Goal: Task Accomplishment & Management: Manage account settings

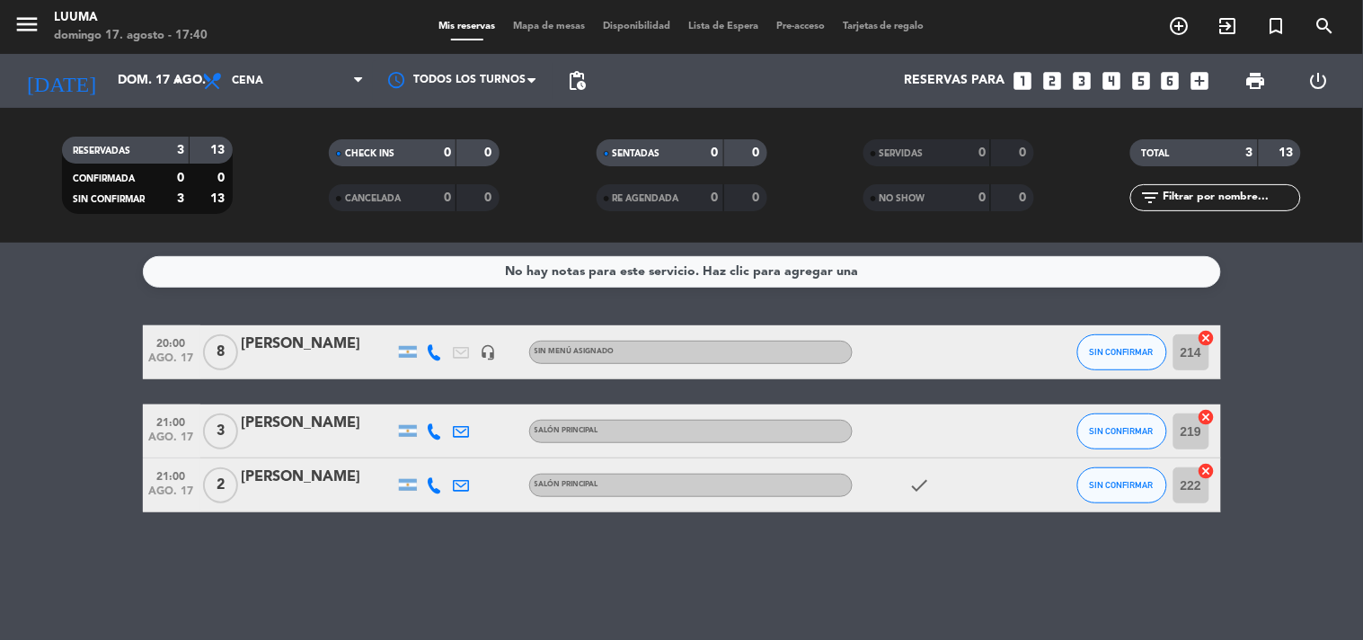
click at [288, 54] on div "Todos los servicios Almuerzo Cena Cena Todos los servicios Almuerzo Cena" at bounding box center [283, 81] width 180 height 54
click at [289, 76] on span "Cena" at bounding box center [283, 81] width 180 height 40
click at [301, 199] on div "menu Luuma [DATE] 17. agosto - 17:40 Mis reservas Mapa de mesas Disponibilidad …" at bounding box center [681, 121] width 1363 height 243
click at [1247, 84] on span "print" at bounding box center [1257, 81] width 22 height 22
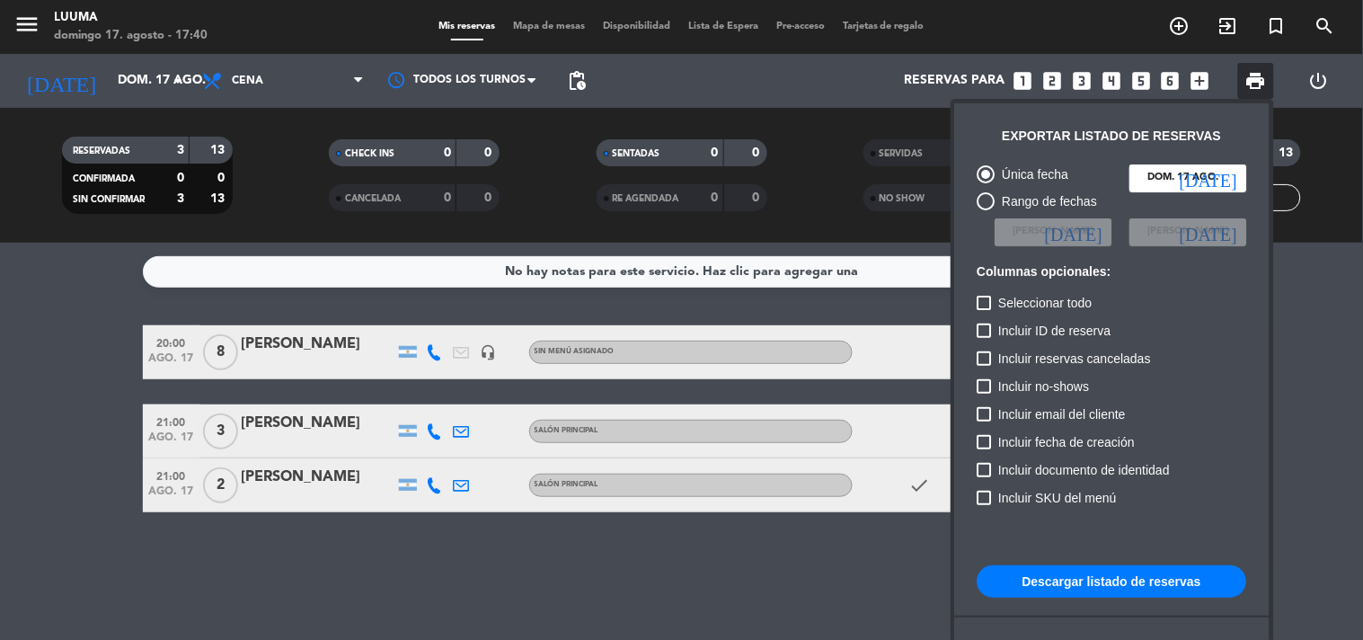
click at [1163, 581] on button "Descargar listado de reservas" at bounding box center [1113, 581] width 270 height 32
click at [418, 575] on div at bounding box center [681, 320] width 1363 height 640
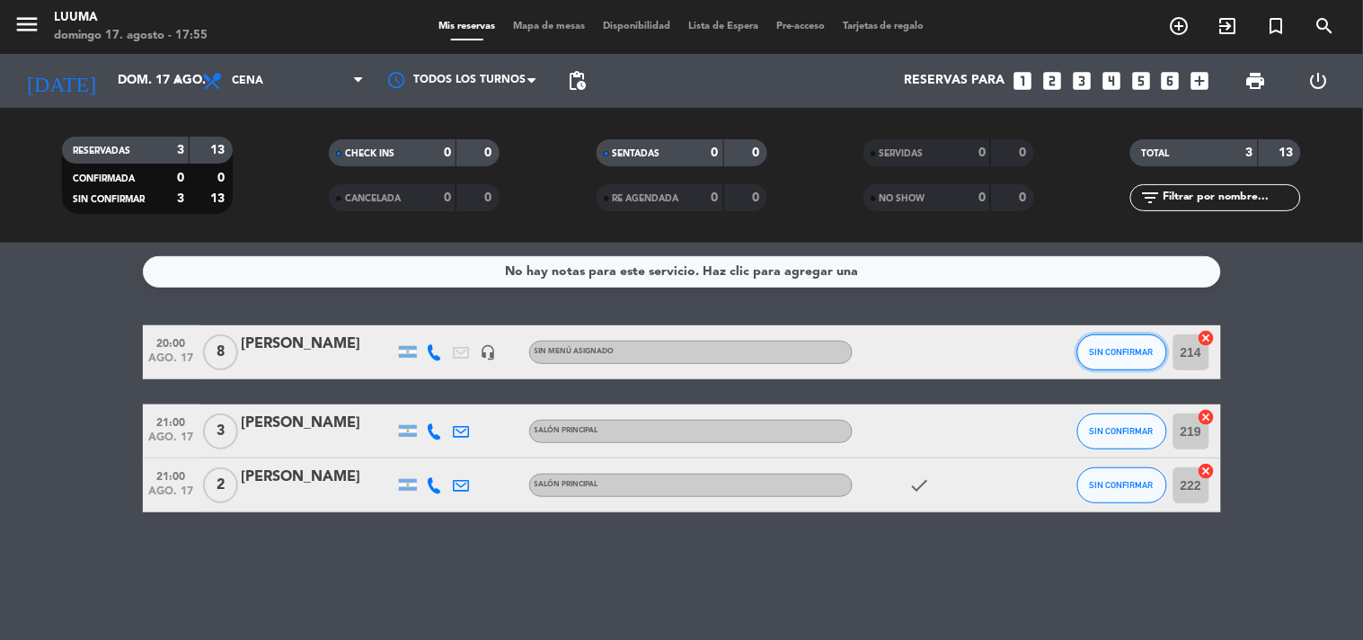
click at [1096, 347] on span "SIN CONFIRMAR" at bounding box center [1122, 352] width 64 height 10
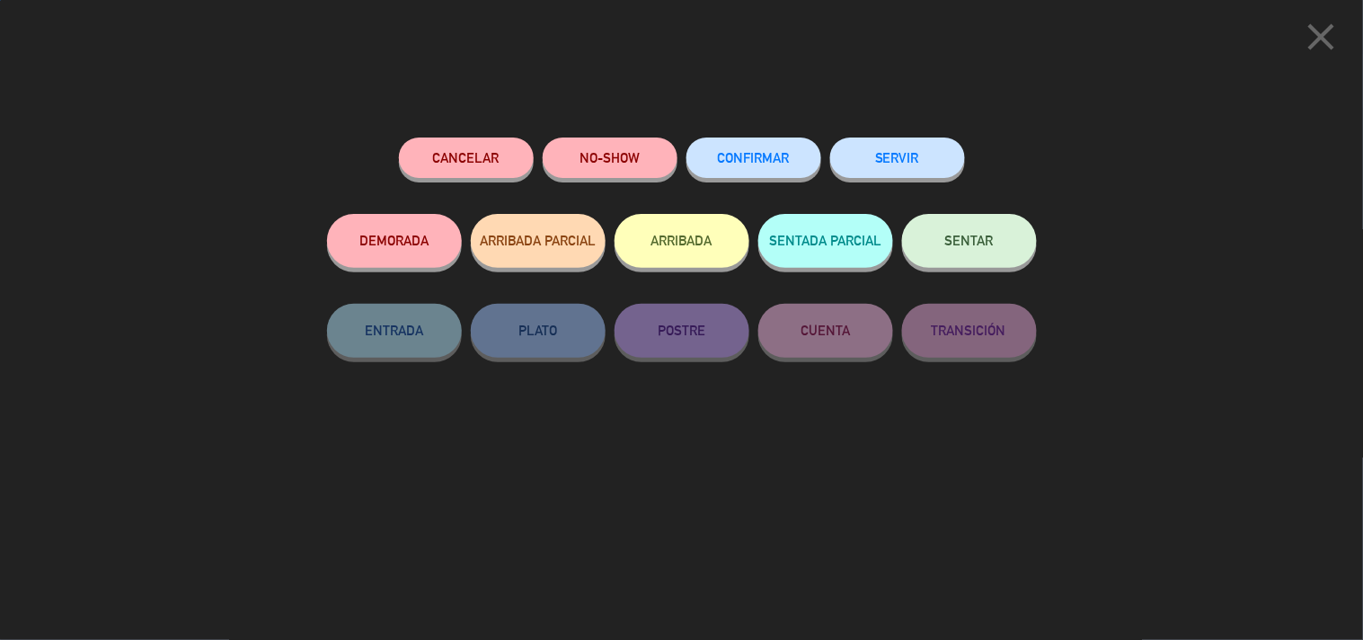
click at [730, 151] on button "CONFIRMAR" at bounding box center [754, 157] width 135 height 40
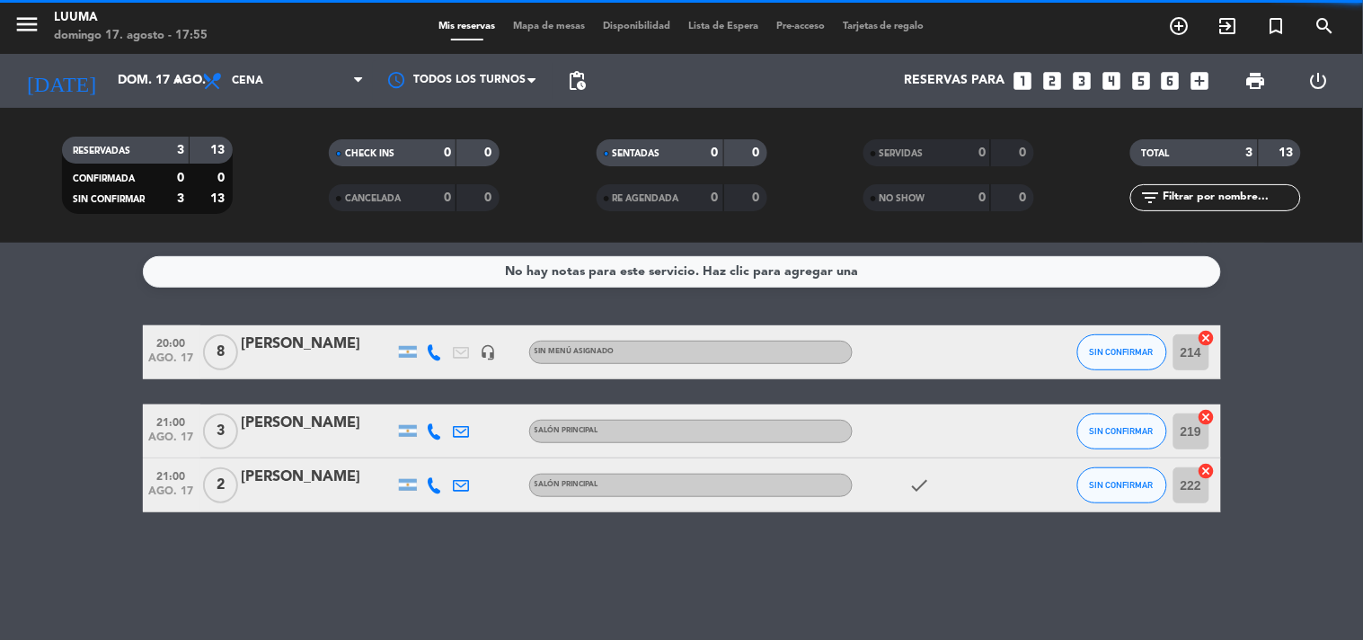
click at [1104, 408] on div "SIN CONFIRMAR" at bounding box center [1122, 430] width 90 height 53
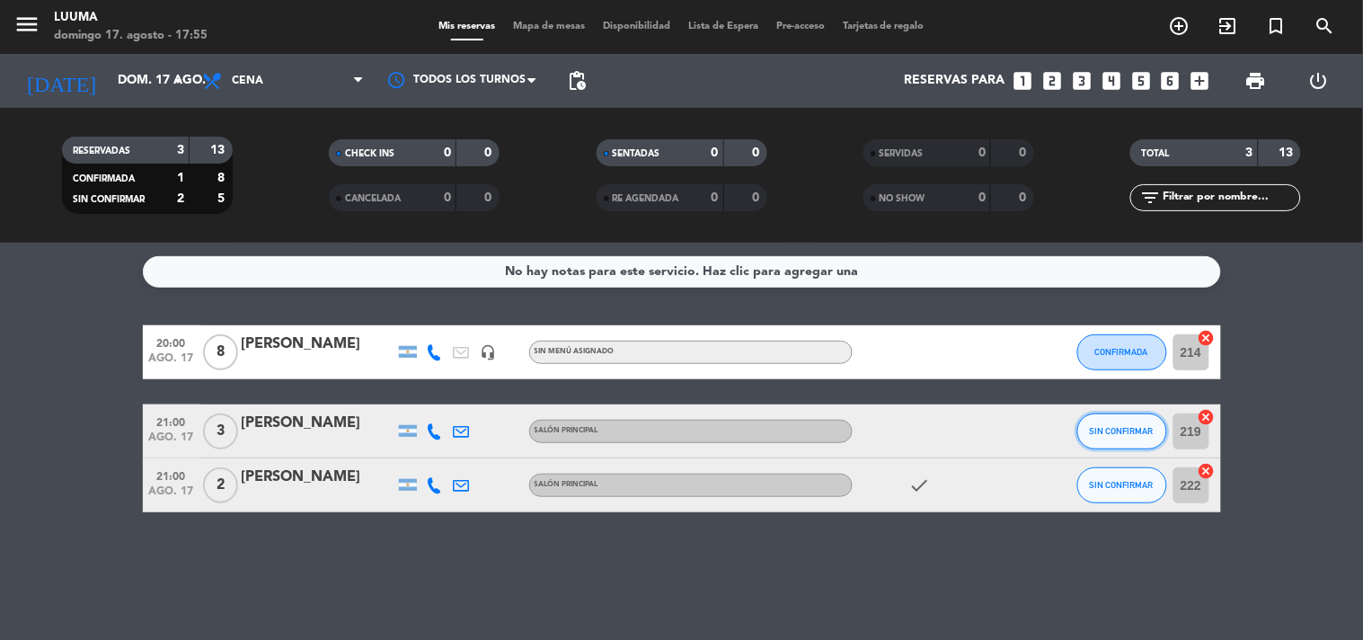
click at [1102, 422] on button "SIN CONFIRMAR" at bounding box center [1122, 431] width 90 height 36
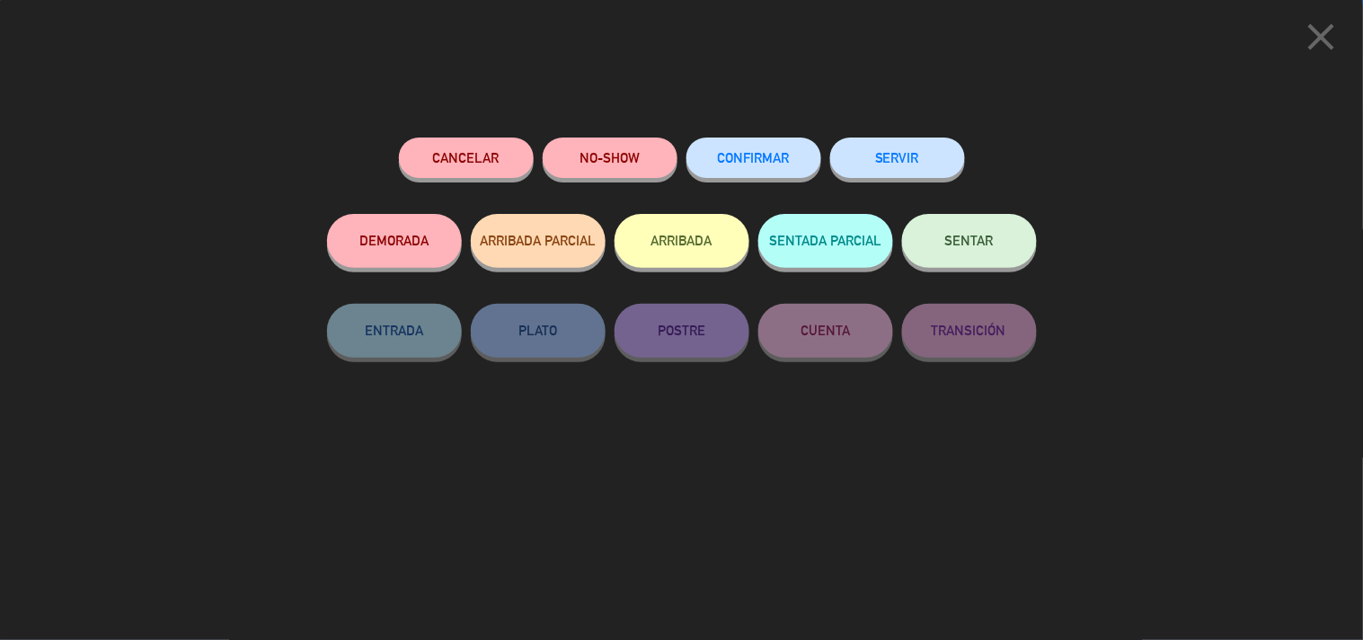
click at [728, 165] on button "CONFIRMAR" at bounding box center [754, 157] width 135 height 40
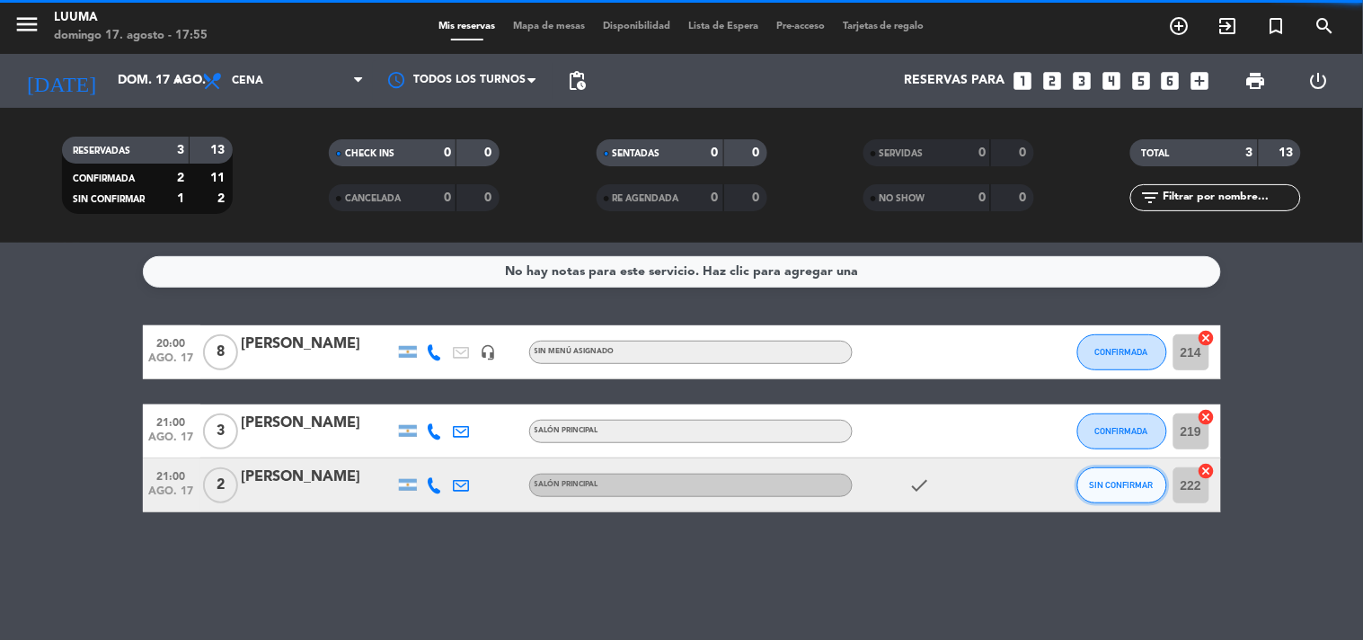
click at [1101, 497] on button "SIN CONFIRMAR" at bounding box center [1122, 485] width 90 height 36
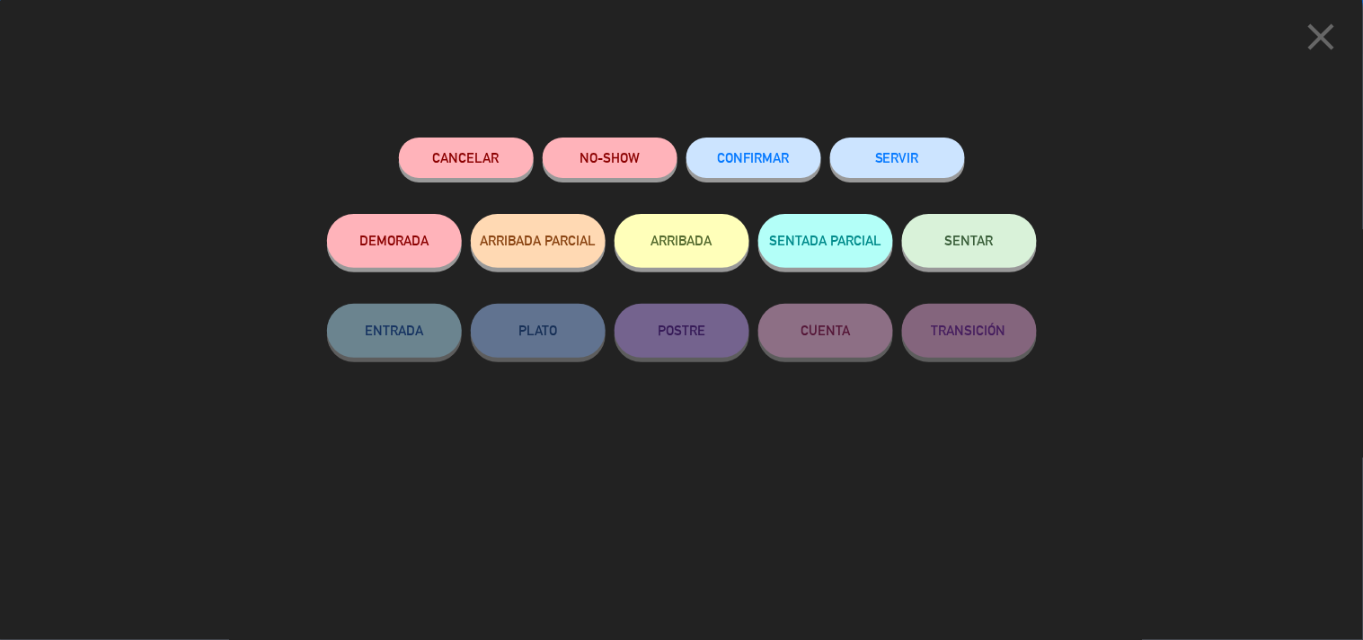
click at [758, 144] on button "CONFIRMAR" at bounding box center [754, 157] width 135 height 40
